Goal: Task Accomplishment & Management: Manage account settings

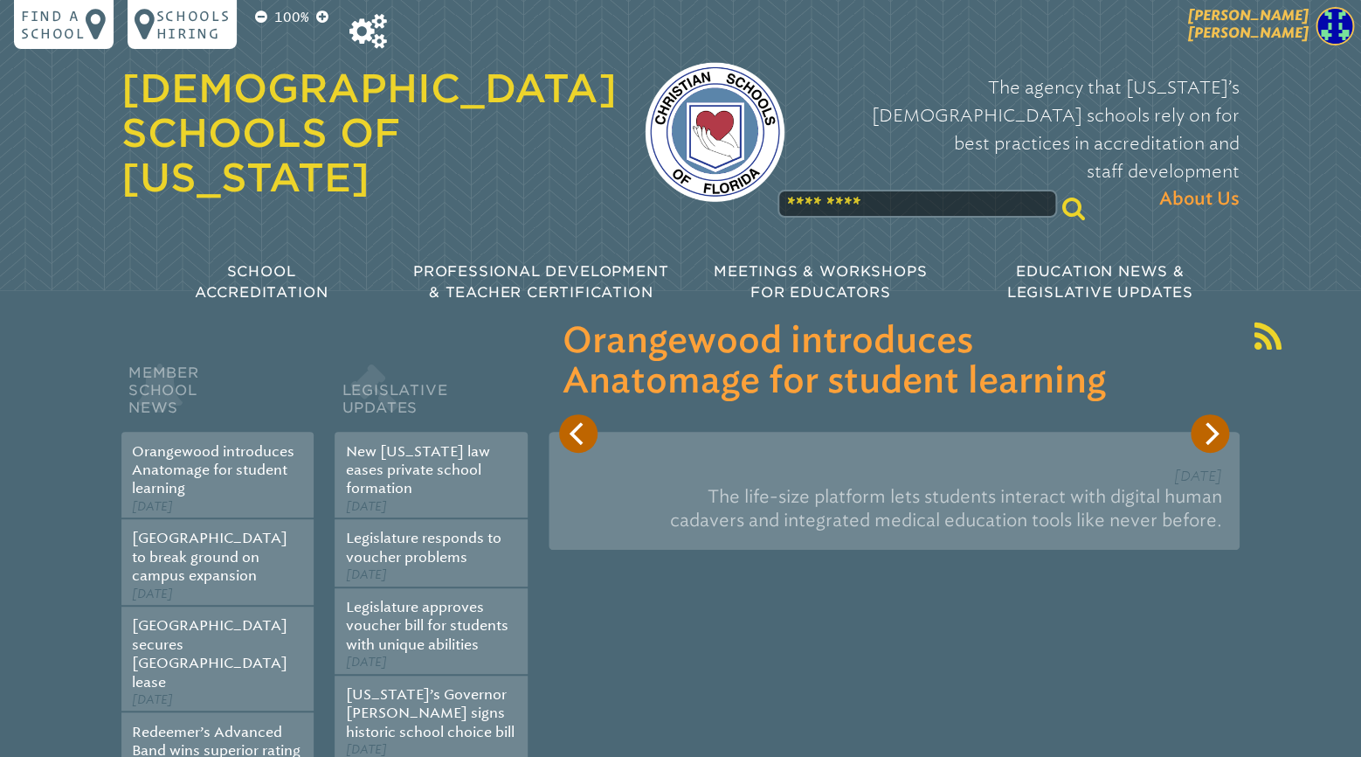
click at [1289, 35] on span "[PERSON_NAME]" at bounding box center [1248, 24] width 121 height 34
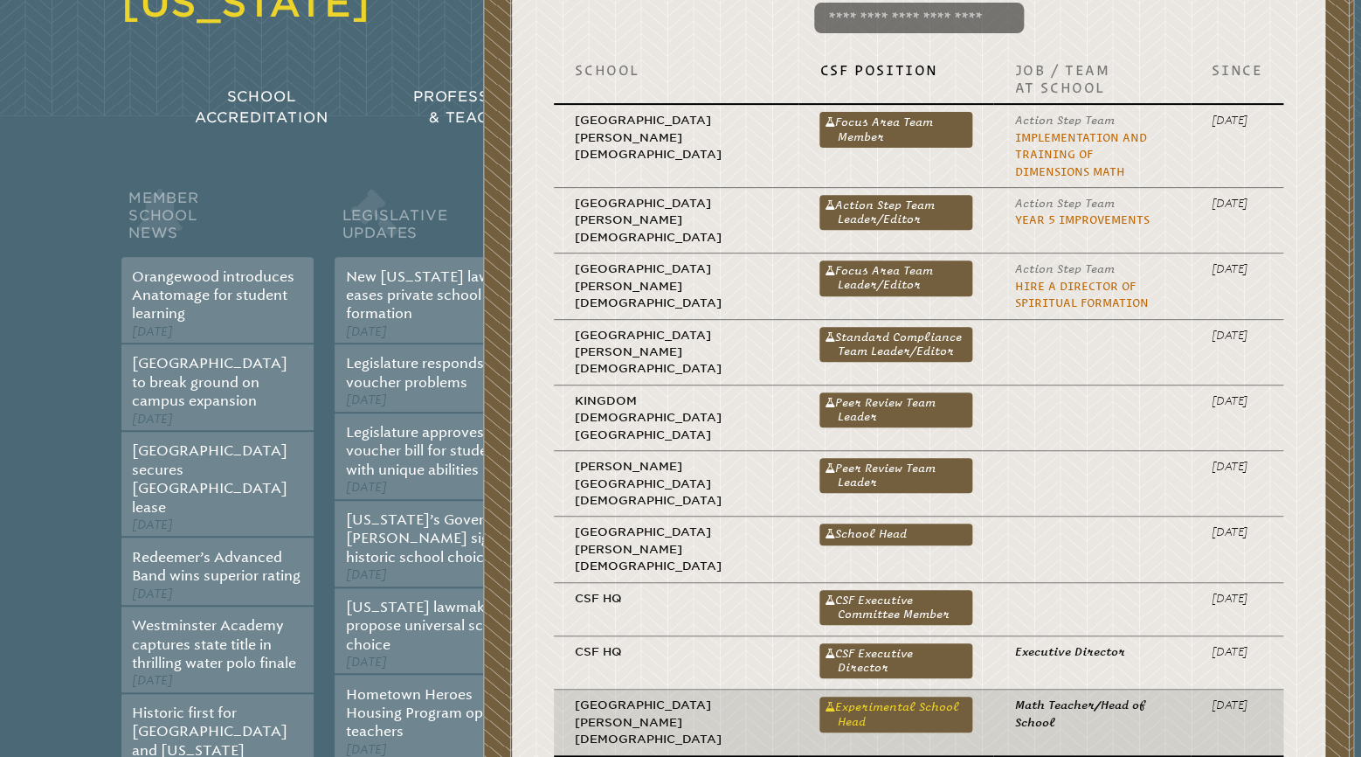
scroll to position [183, 0]
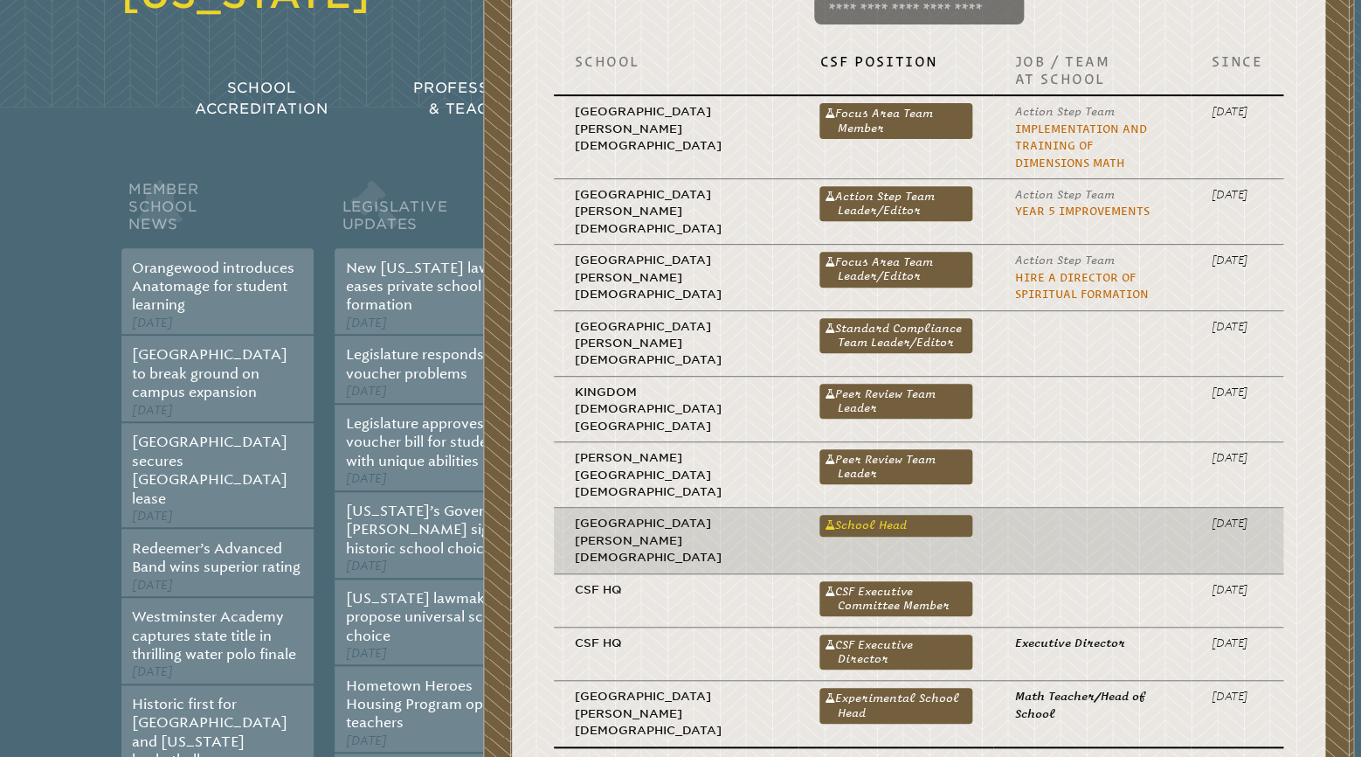
click at [820, 515] on link "School Head" at bounding box center [895, 525] width 153 height 21
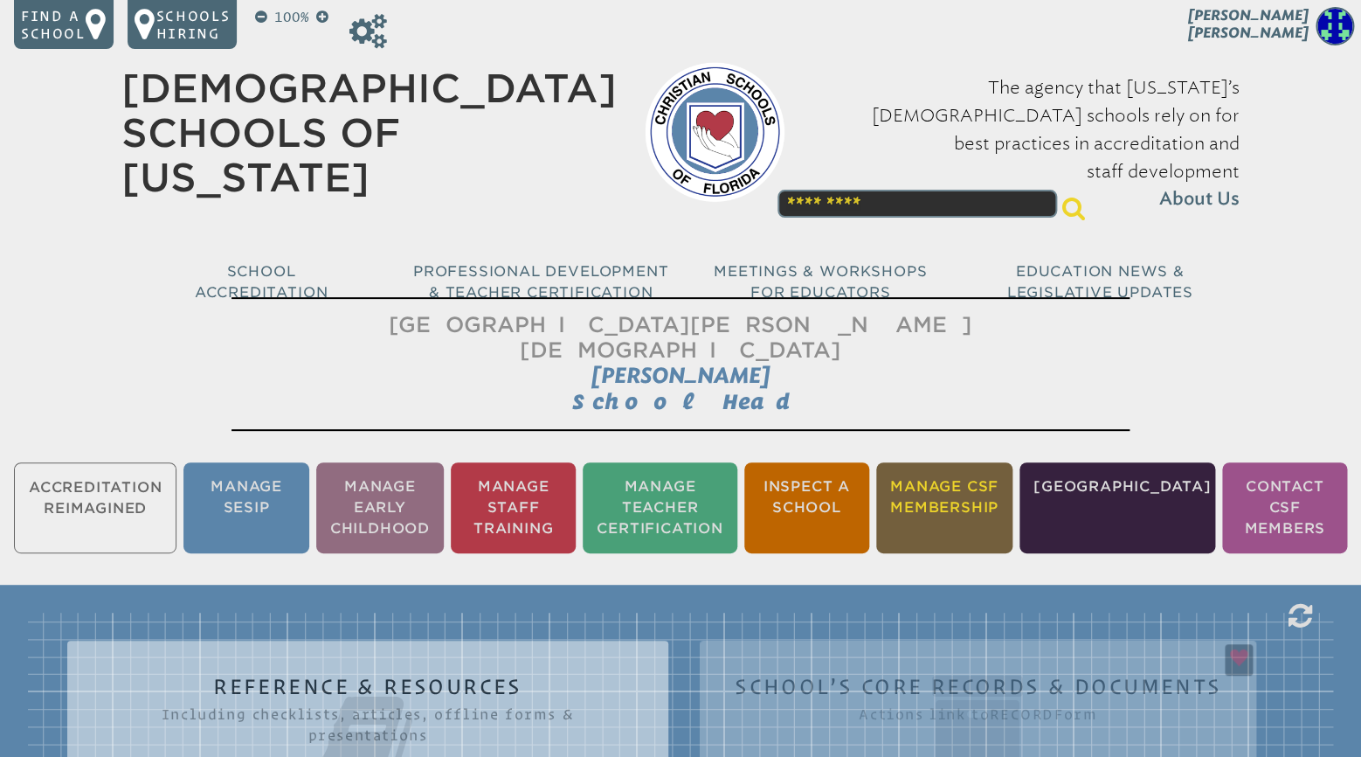
click at [991, 479] on li "Manage CSF Membership" at bounding box center [944, 507] width 136 height 91
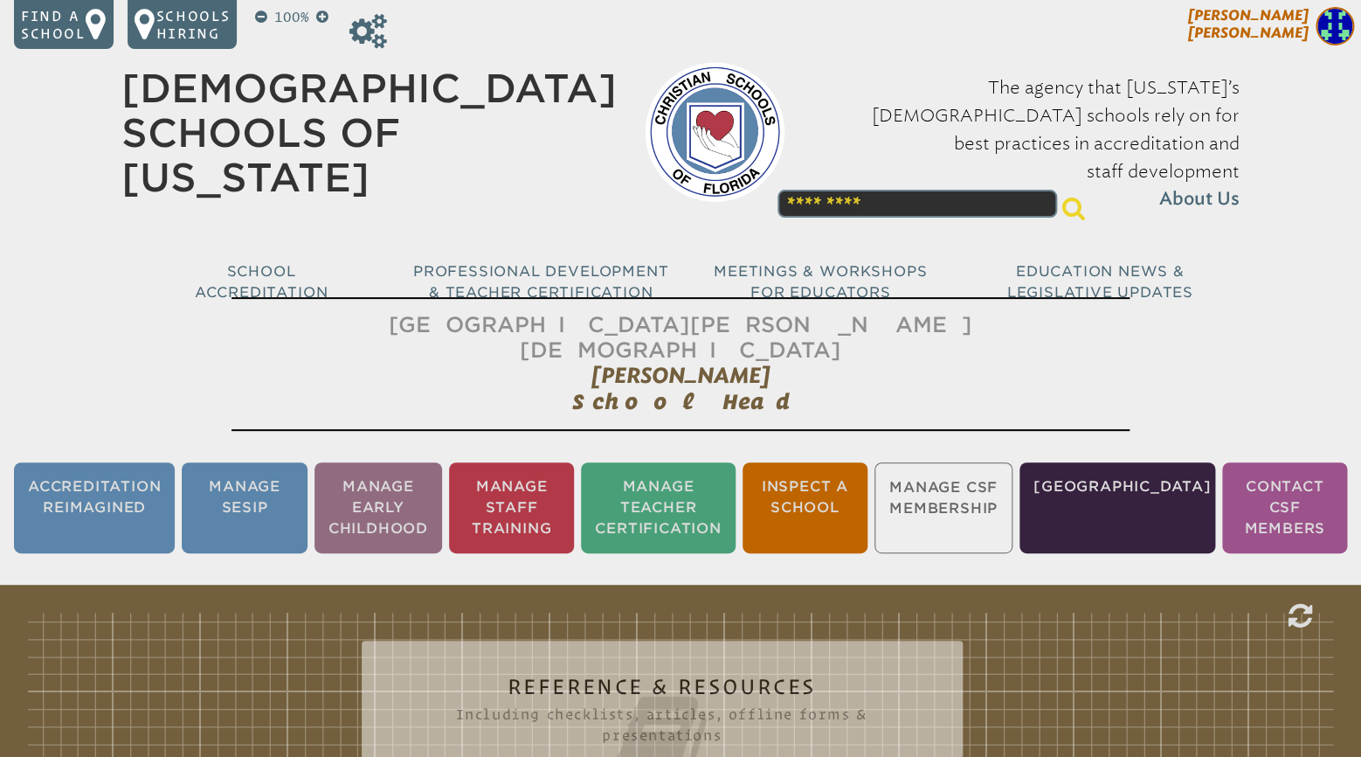
click at [1324, 33] on img at bounding box center [1335, 26] width 38 height 38
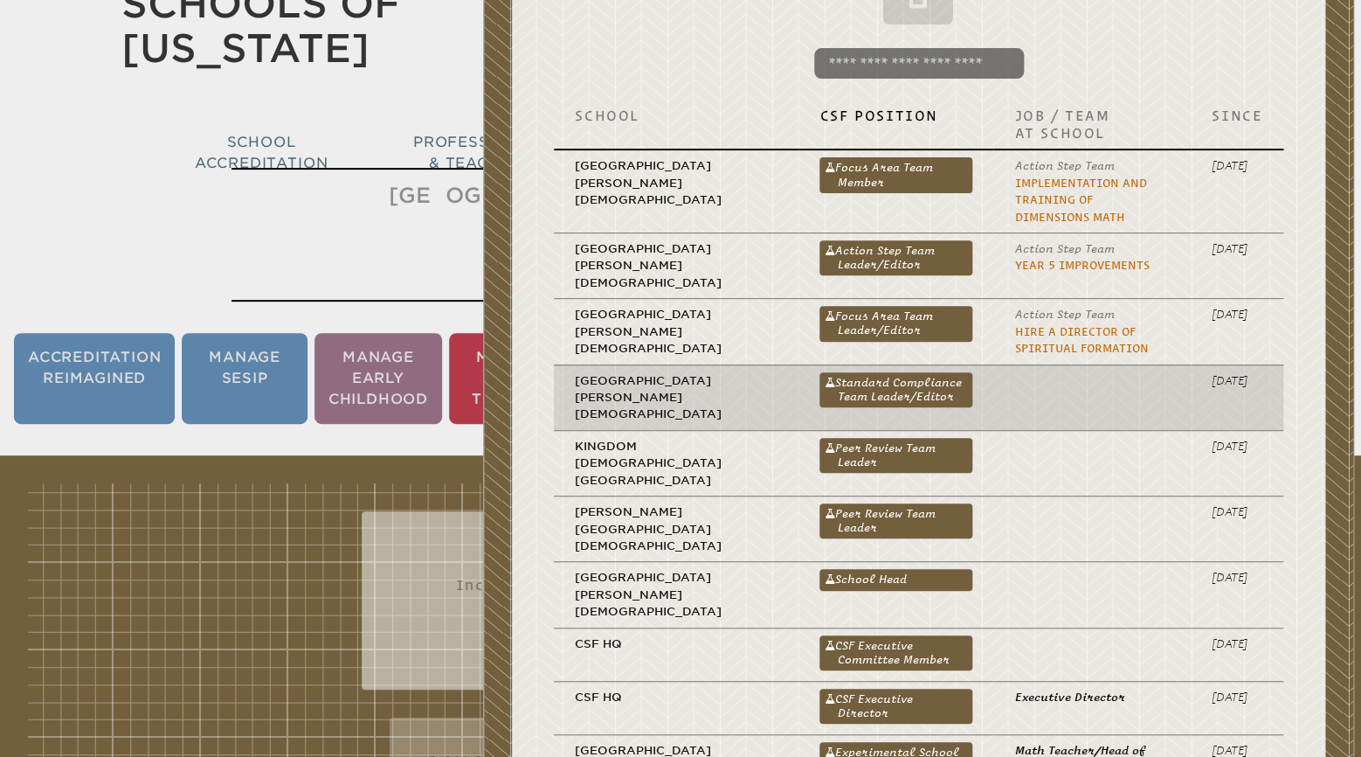
scroll to position [275, 0]
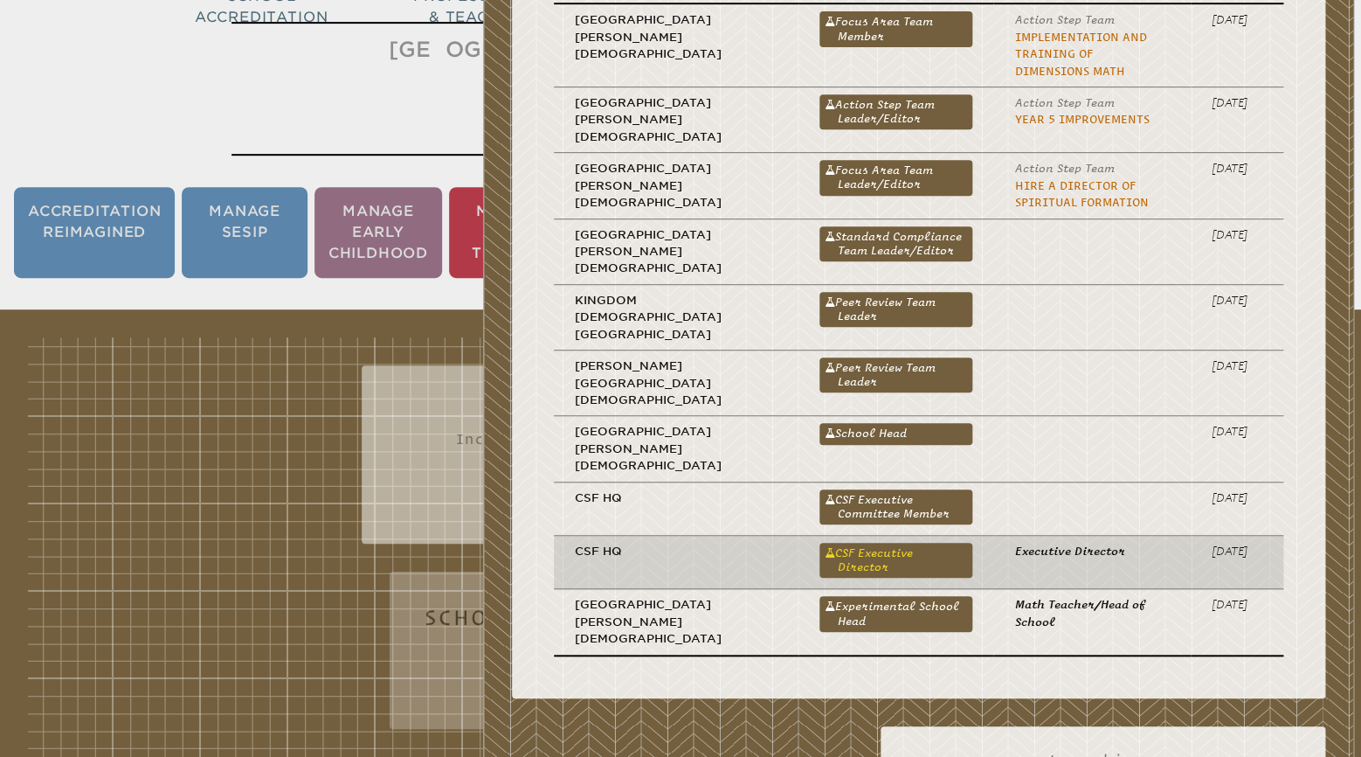
click at [819, 543] on link "CSF Executive Director" at bounding box center [895, 560] width 153 height 35
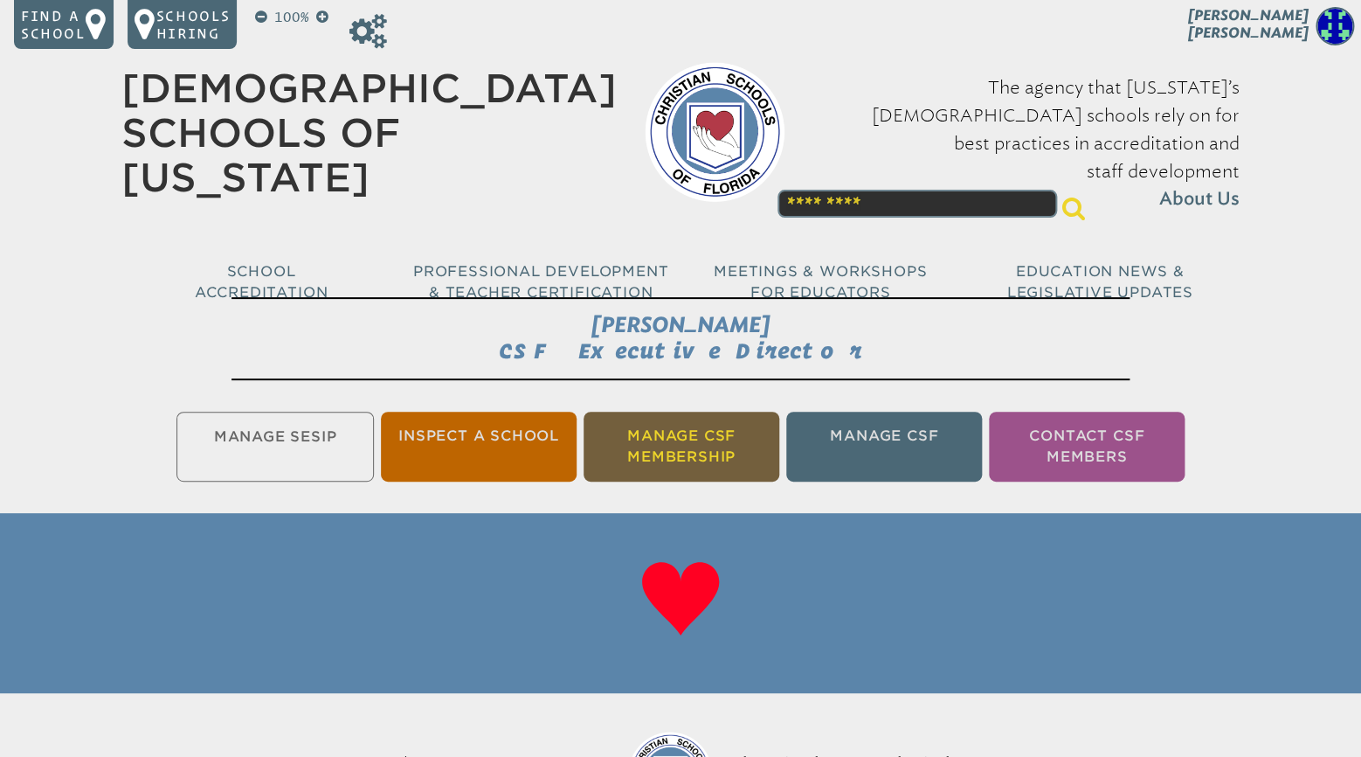
click at [702, 448] on li "Manage CSF Membership" at bounding box center [682, 446] width 196 height 70
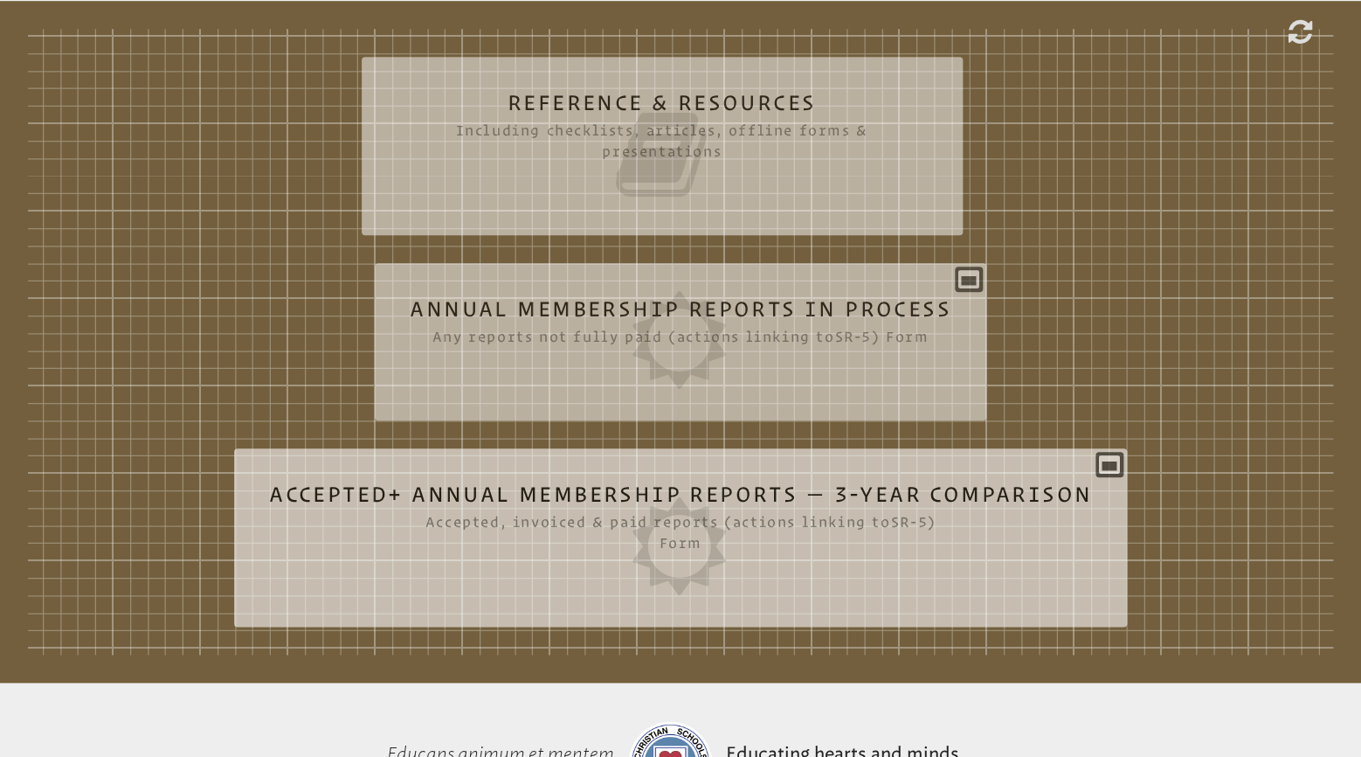
scroll to position [656, 0]
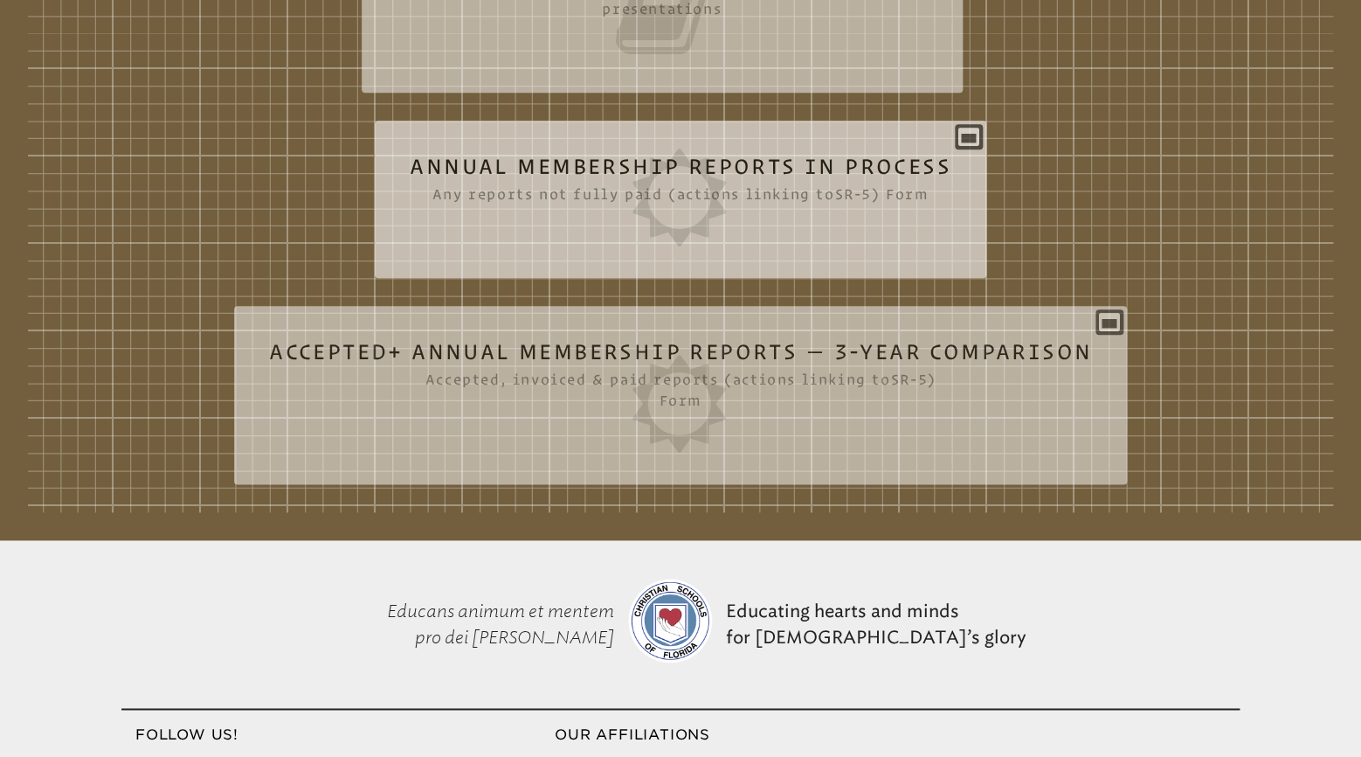
click at [645, 157] on icon at bounding box center [680, 198] width 541 height 98
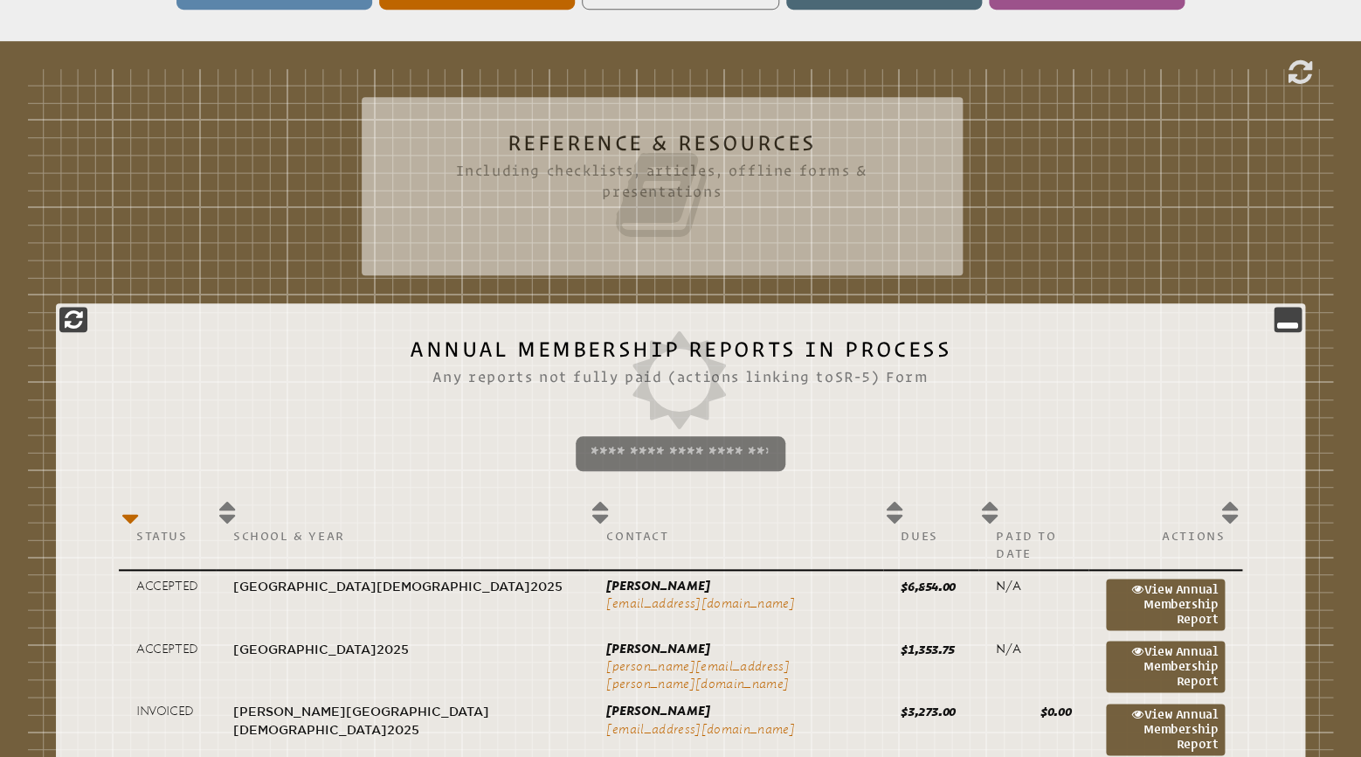
scroll to position [289, 0]
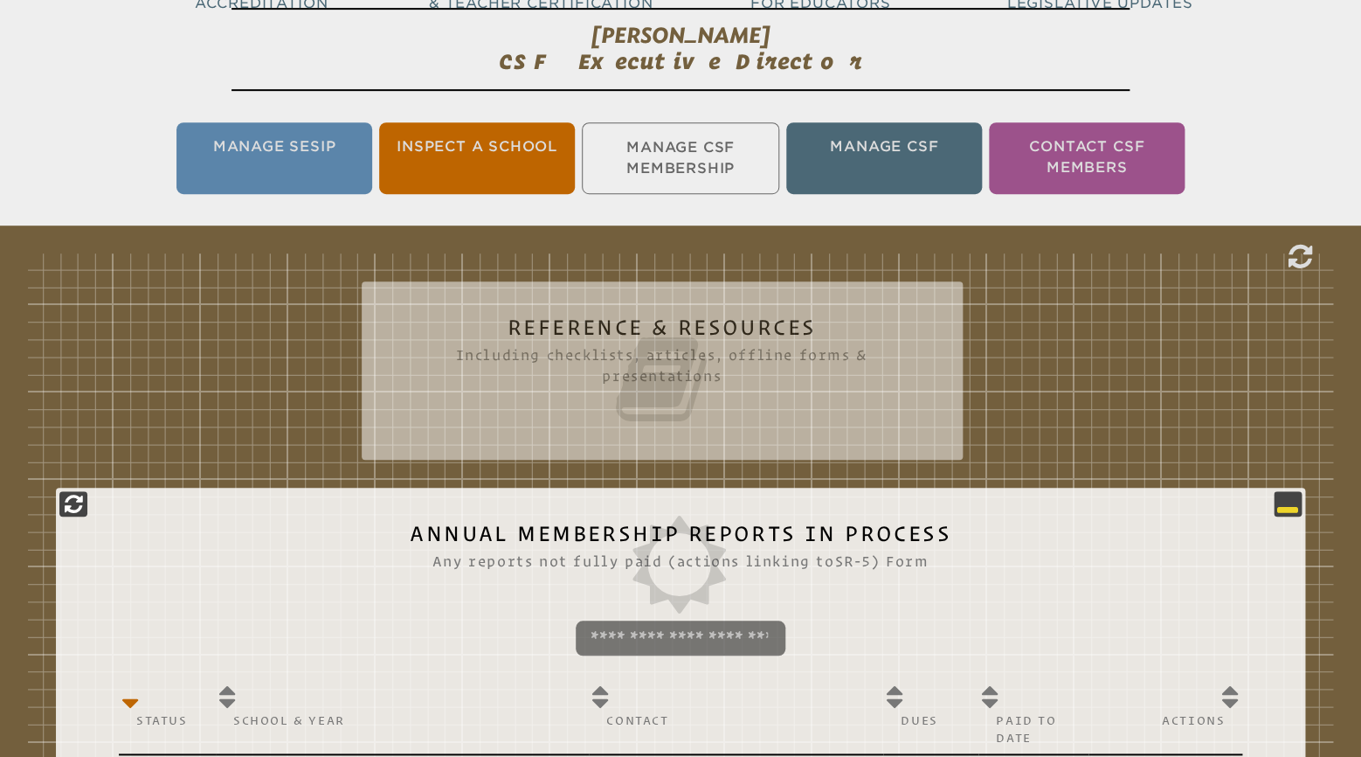
click at [1280, 501] on icon at bounding box center [1287, 503] width 21 height 21
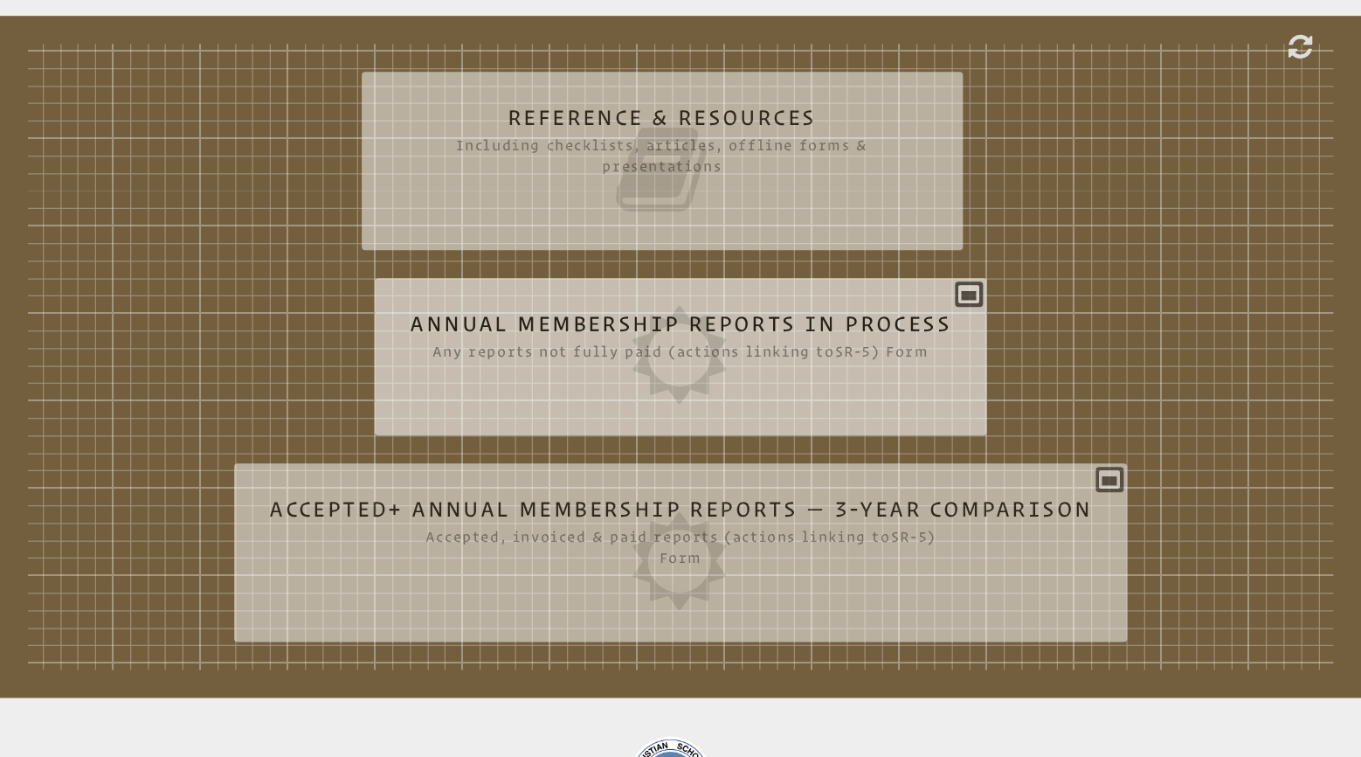
scroll to position [577, 0]
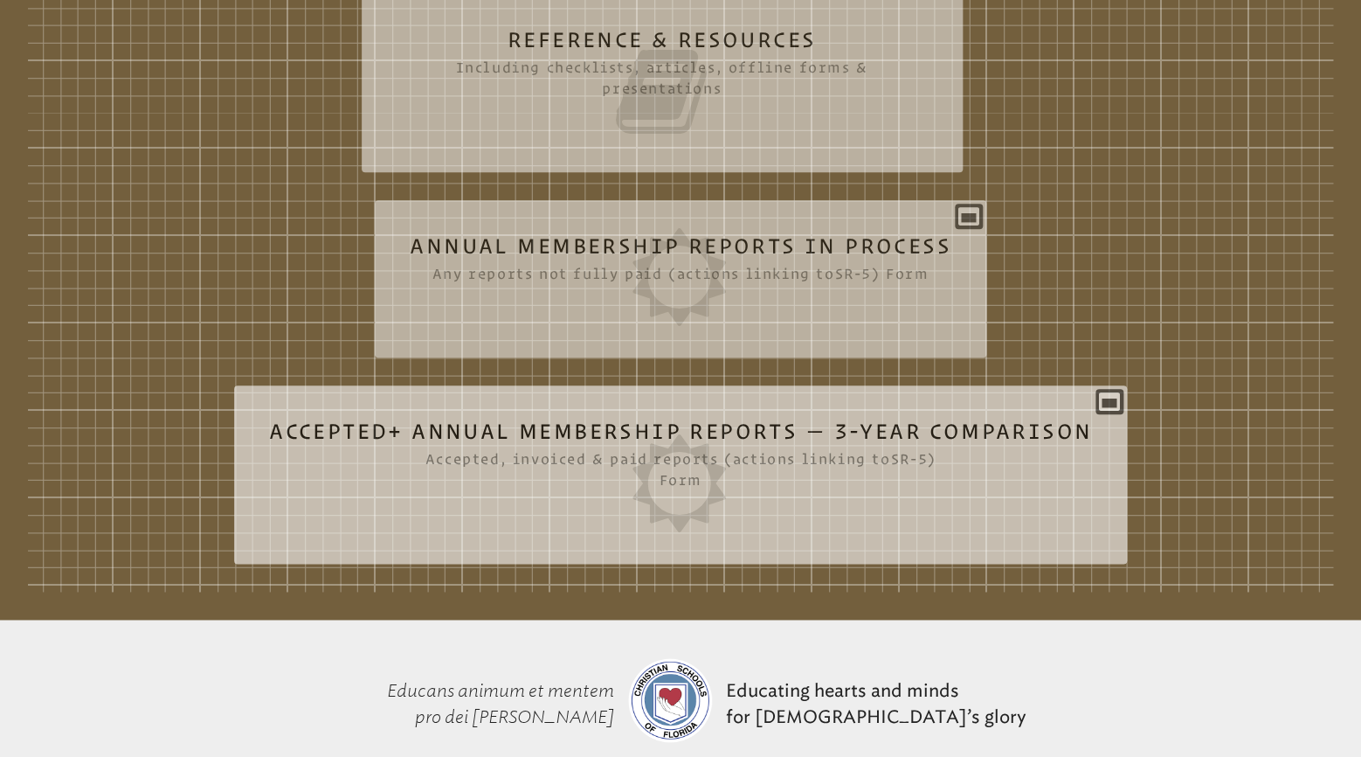
click at [524, 425] on h2 "Accepted+ Annual Membership Reports — 3-Year Comparison Accepted, invoiced & pa…" at bounding box center [680, 476] width 823 height 112
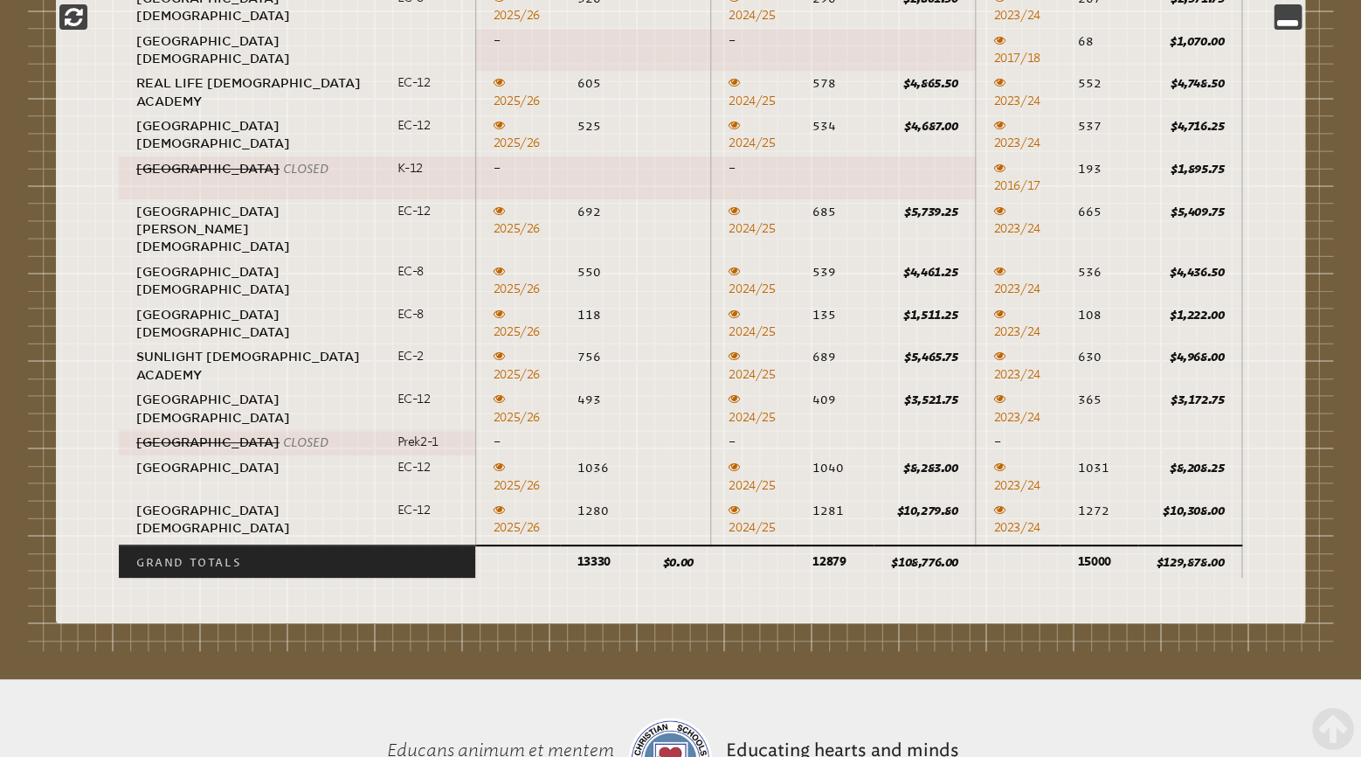
scroll to position [2686, 0]
